Goal: Check status: Check status

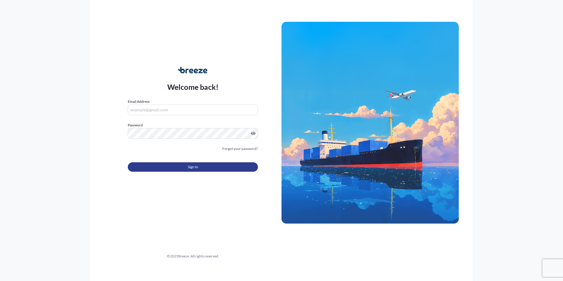
type input "[PERSON_NAME][EMAIL_ADDRESS][PERSON_NAME][DOMAIN_NAME]"
click at [196, 165] on span "Sign In" at bounding box center [193, 167] width 10 height 6
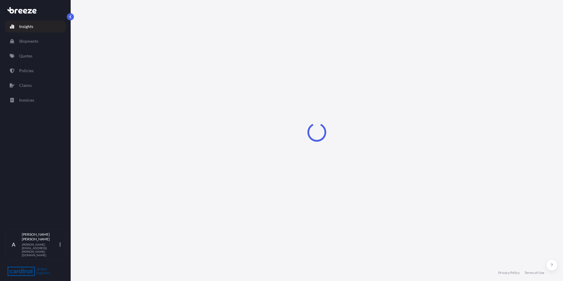
select select "2025"
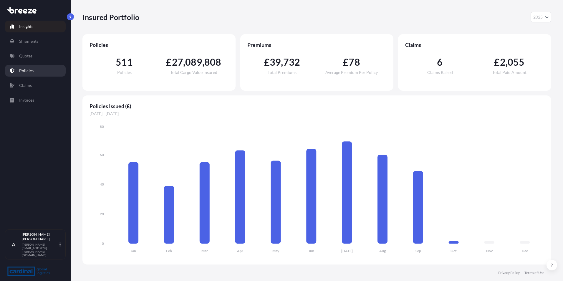
click at [29, 67] on link "Policies" at bounding box center [35, 71] width 61 height 12
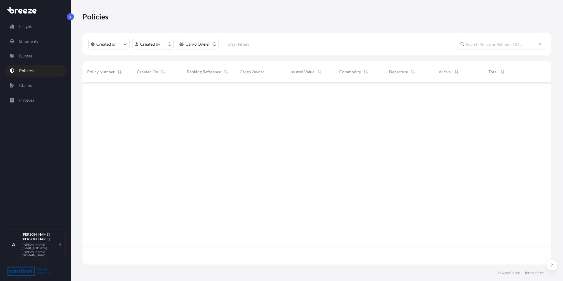
scroll to position [181, 464]
click at [170, 44] on html "Insights Shipments Quotes Policies Claims Invoices A [PERSON_NAME] [PERSON_NAME…" at bounding box center [281, 140] width 563 height 281
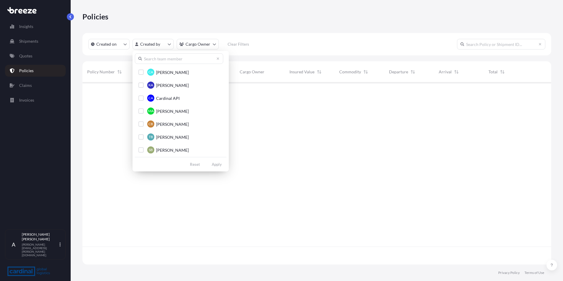
click at [162, 57] on input "text" at bounding box center [179, 58] width 88 height 11
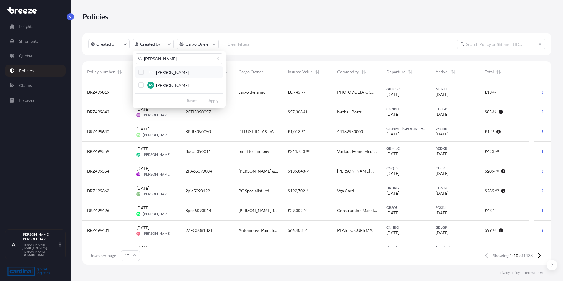
type input "[PERSON_NAME]"
click at [163, 72] on span "[PERSON_NAME]" at bounding box center [172, 72] width 33 height 6
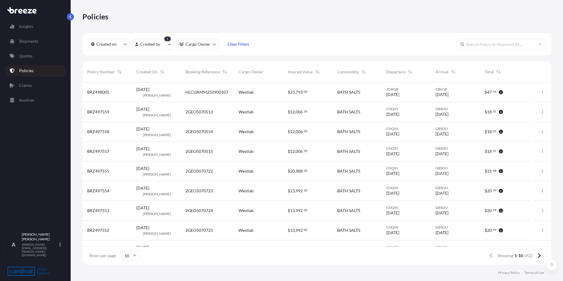
scroll to position [33, 0]
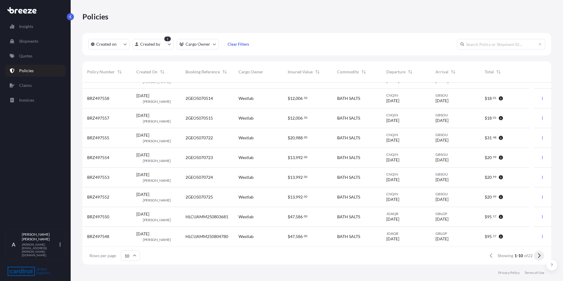
click at [540, 255] on icon at bounding box center [539, 255] width 3 height 5
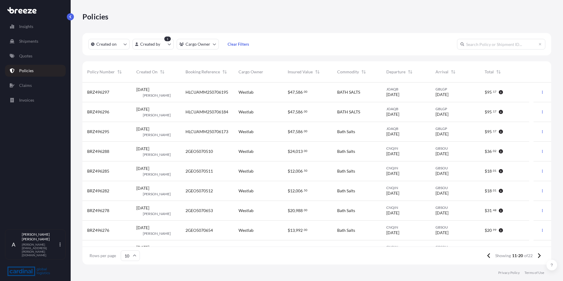
click at [212, 91] on span "HLCUAMM250706195" at bounding box center [206, 92] width 43 height 6
